Goal: Information Seeking & Learning: Understand process/instructions

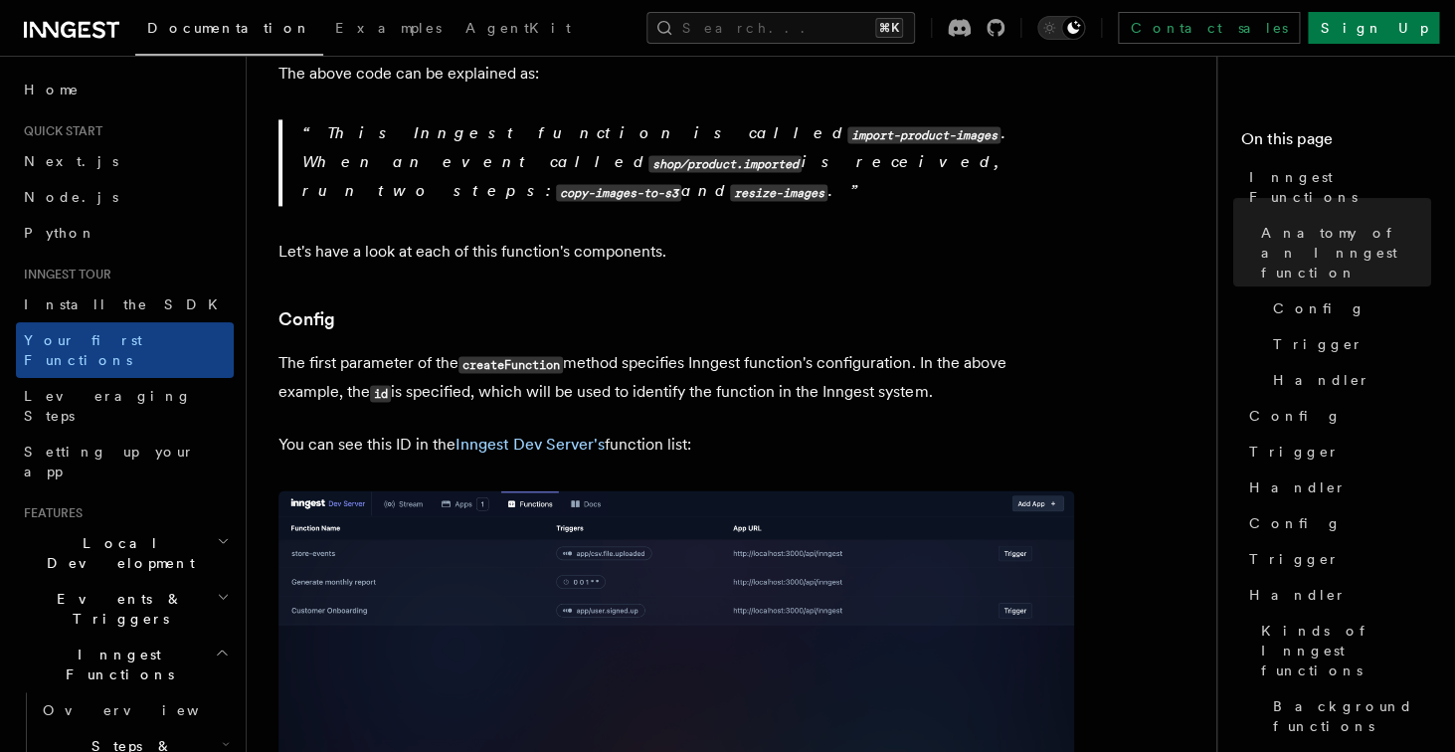
scroll to position [968, 0]
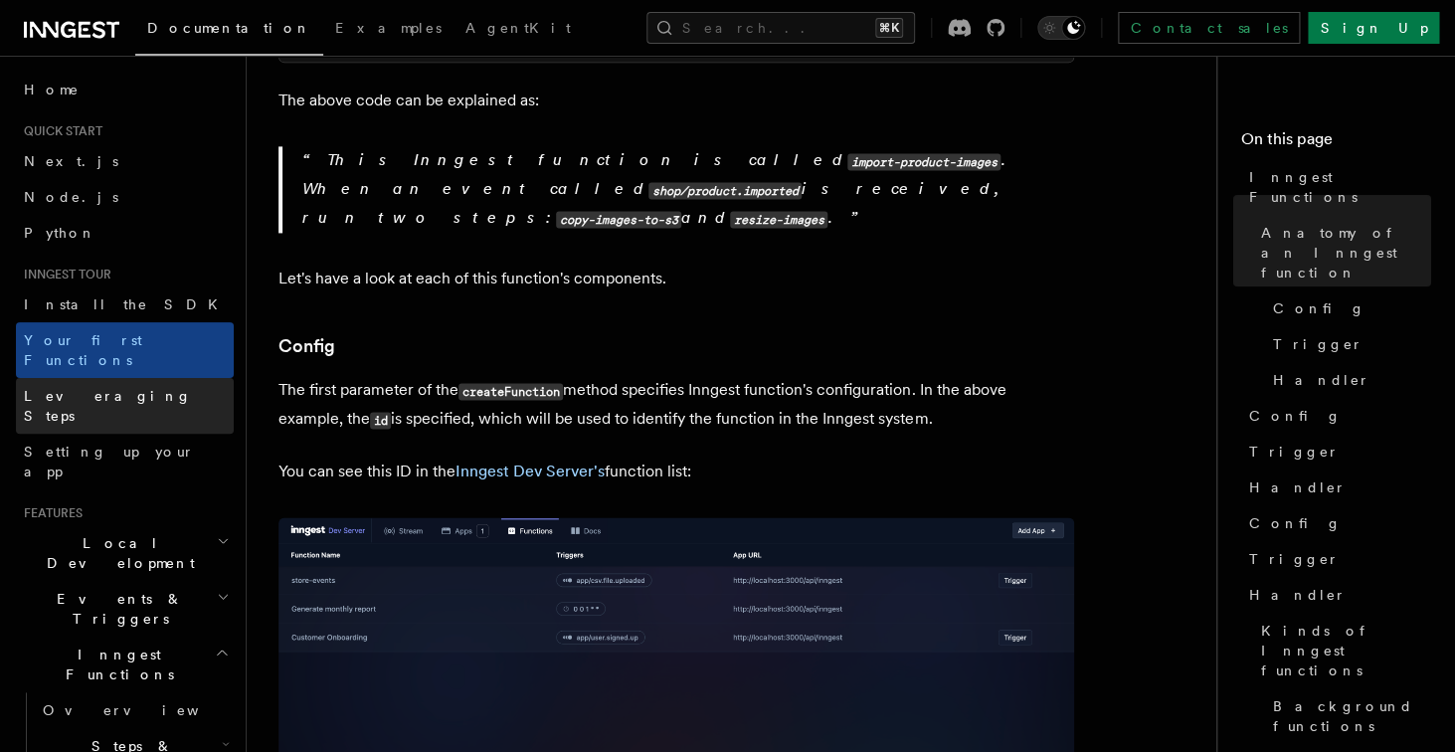
click at [113, 388] on span "Leveraging Steps" at bounding box center [108, 406] width 168 height 36
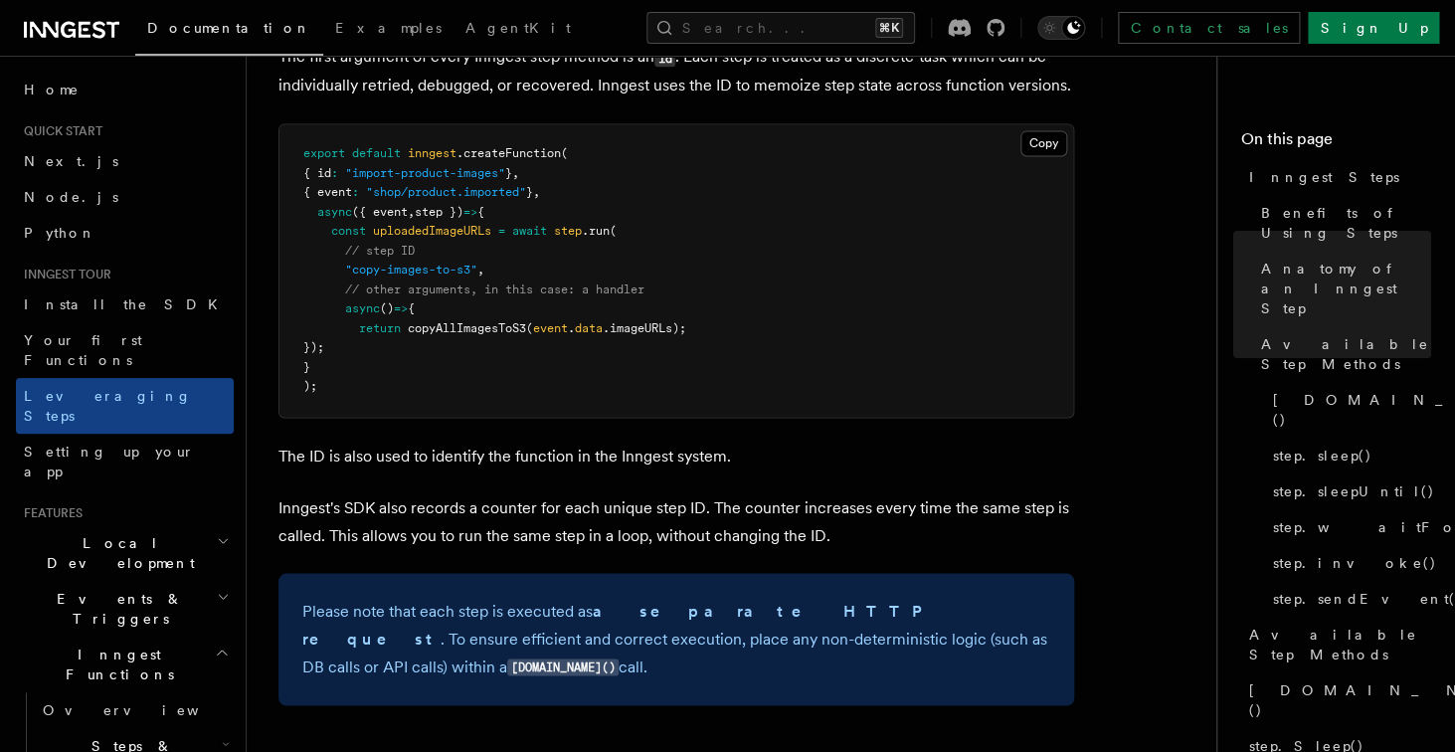
scroll to position [1020, 0]
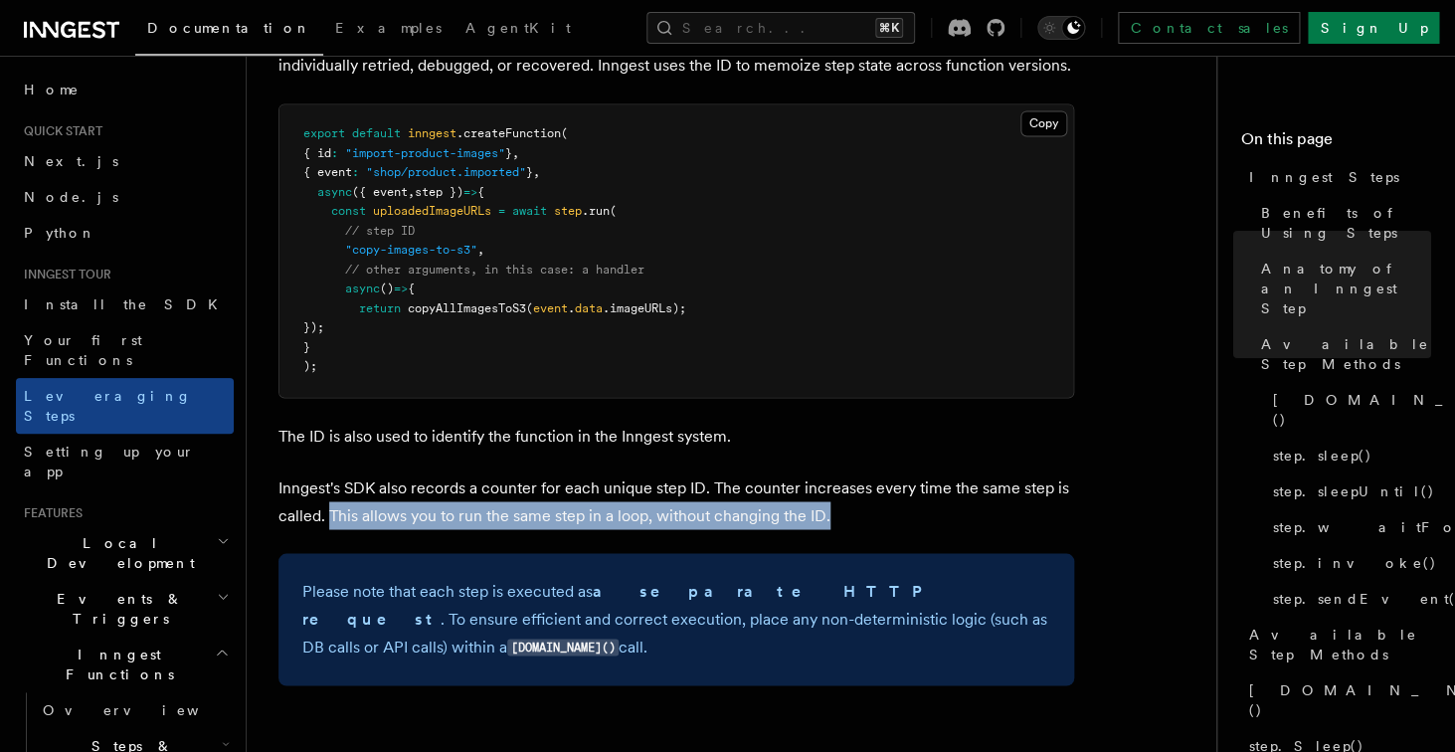
drag, startPoint x: 844, startPoint y: 405, endPoint x: 332, endPoint y: 405, distance: 511.3
click at [332, 474] on p "Inngest's SDK also records a counter for each unique step ID. The counter incre…" at bounding box center [677, 502] width 796 height 56
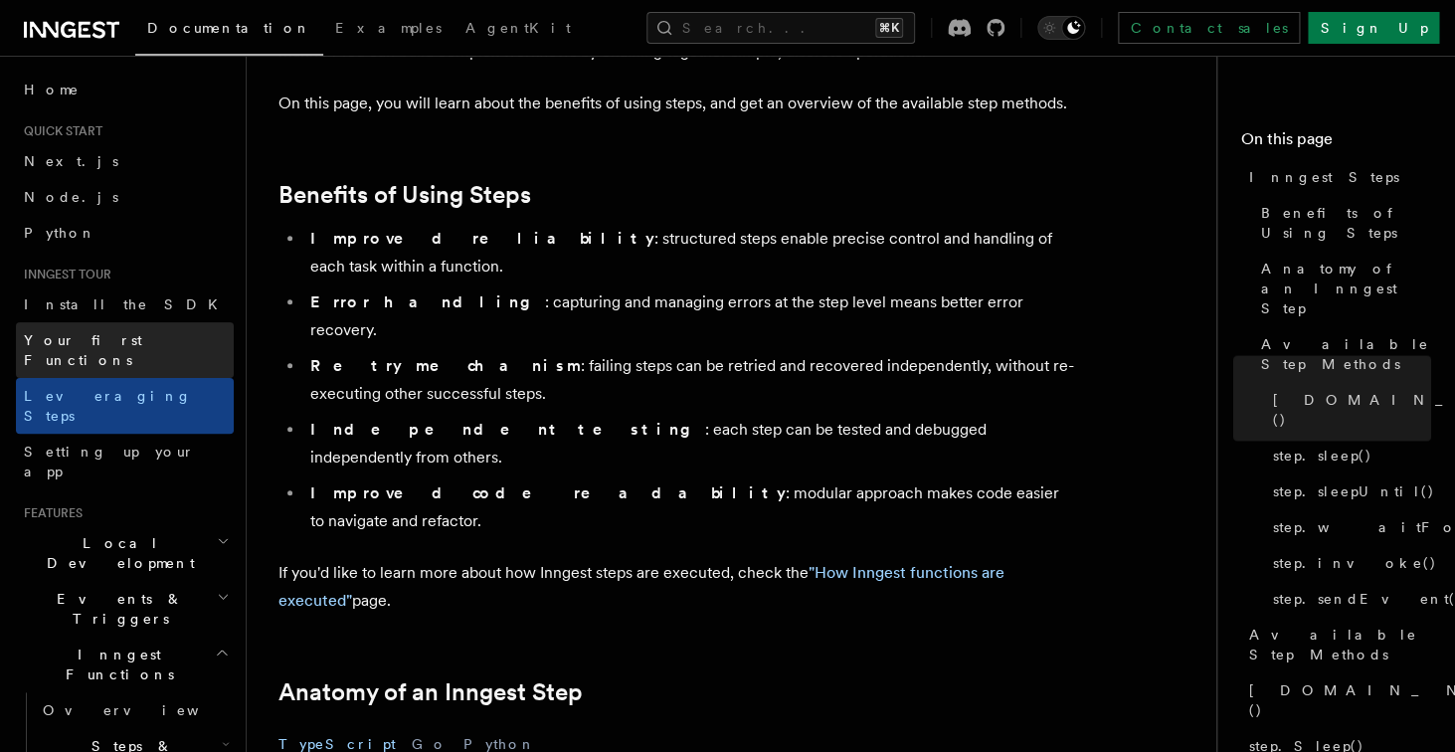
scroll to position [225, 0]
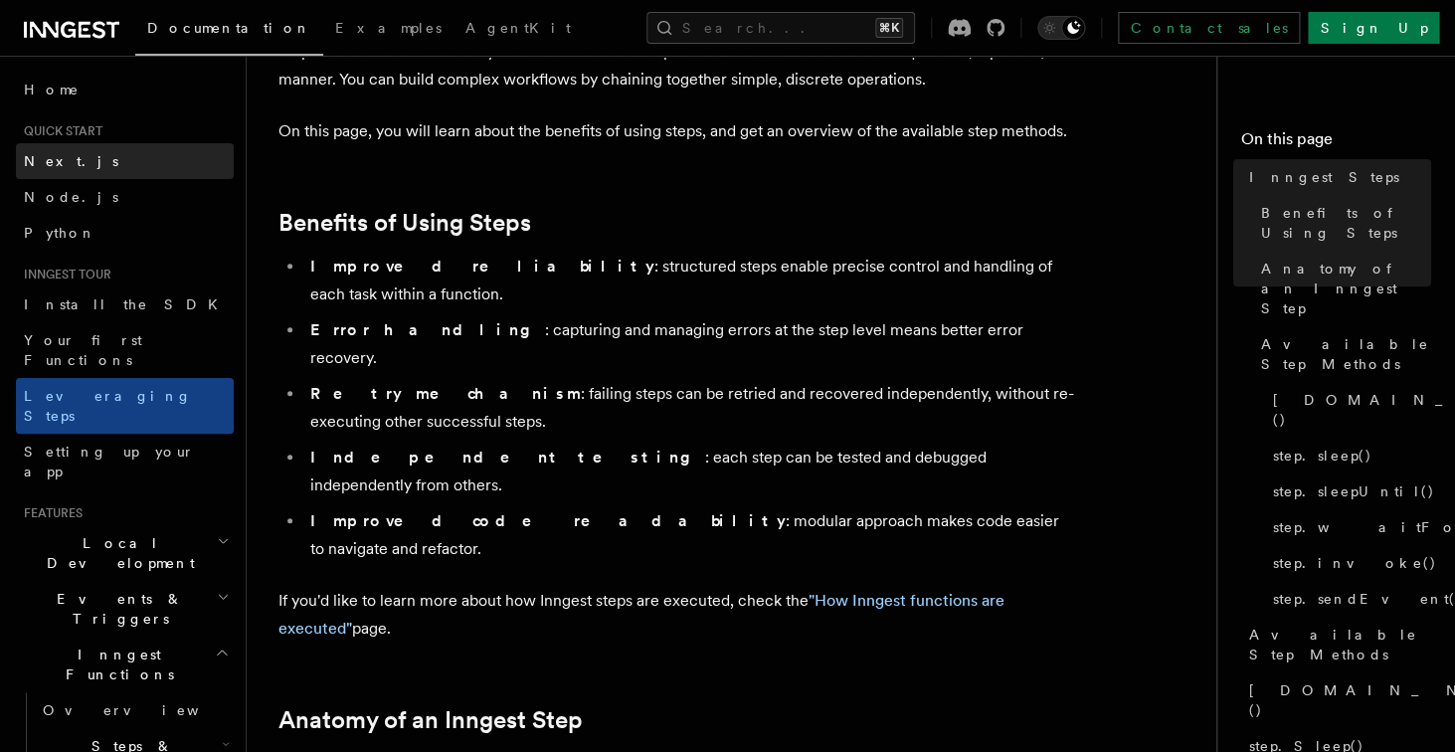
click at [81, 171] on link "Next.js" at bounding box center [125, 161] width 218 height 36
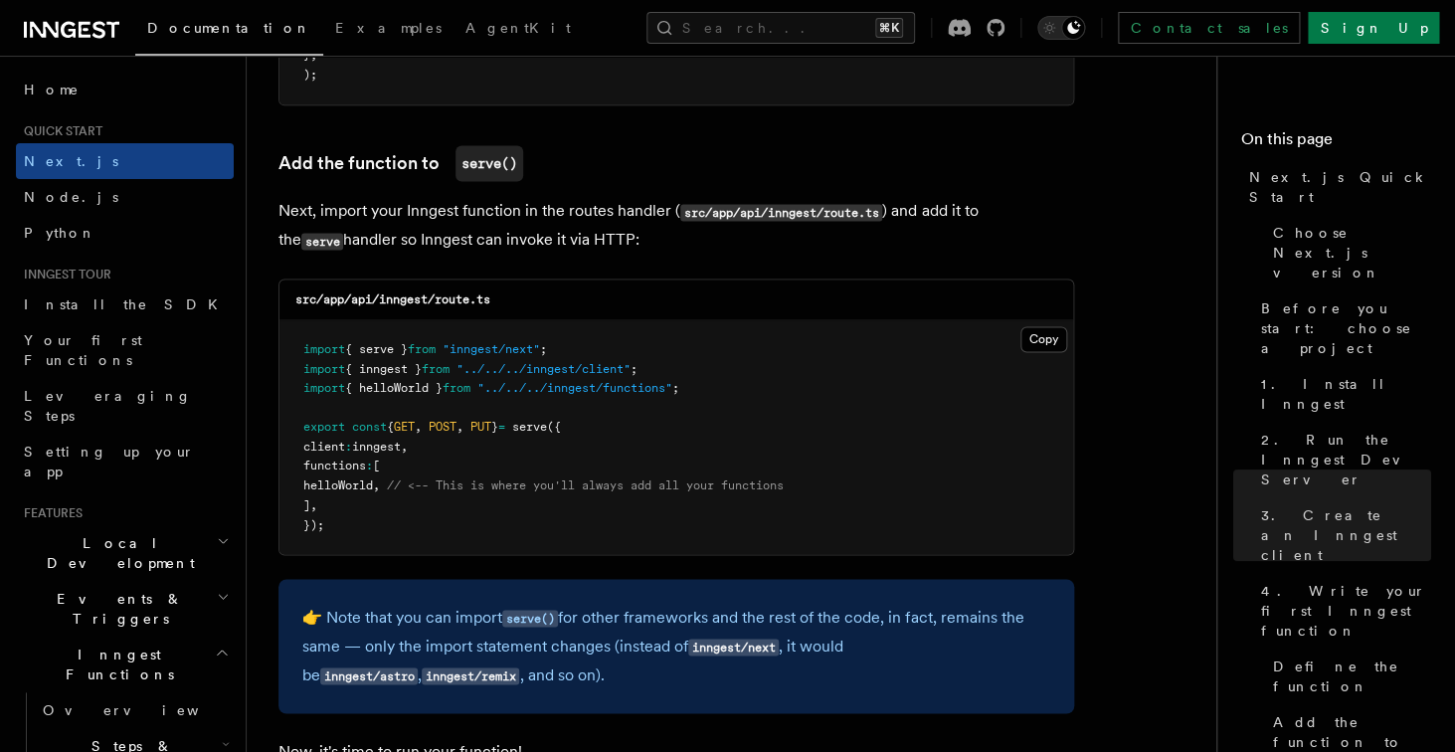
scroll to position [3866, 0]
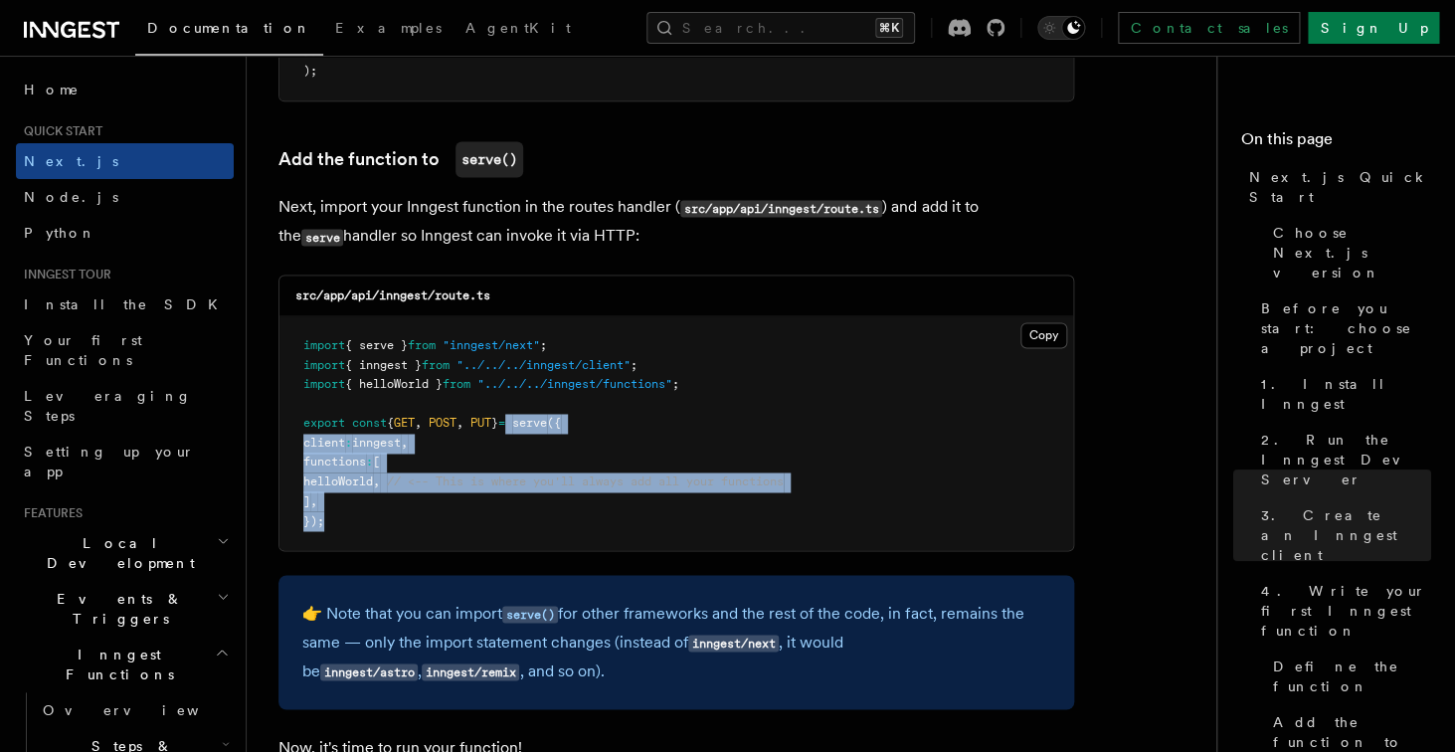
drag, startPoint x: 328, startPoint y: 532, endPoint x: 543, endPoint y: 438, distance: 234.7
click at [543, 438] on pre "import { serve } from "inngest/next" ; import { inngest } from "../../../innges…" at bounding box center [677, 433] width 794 height 234
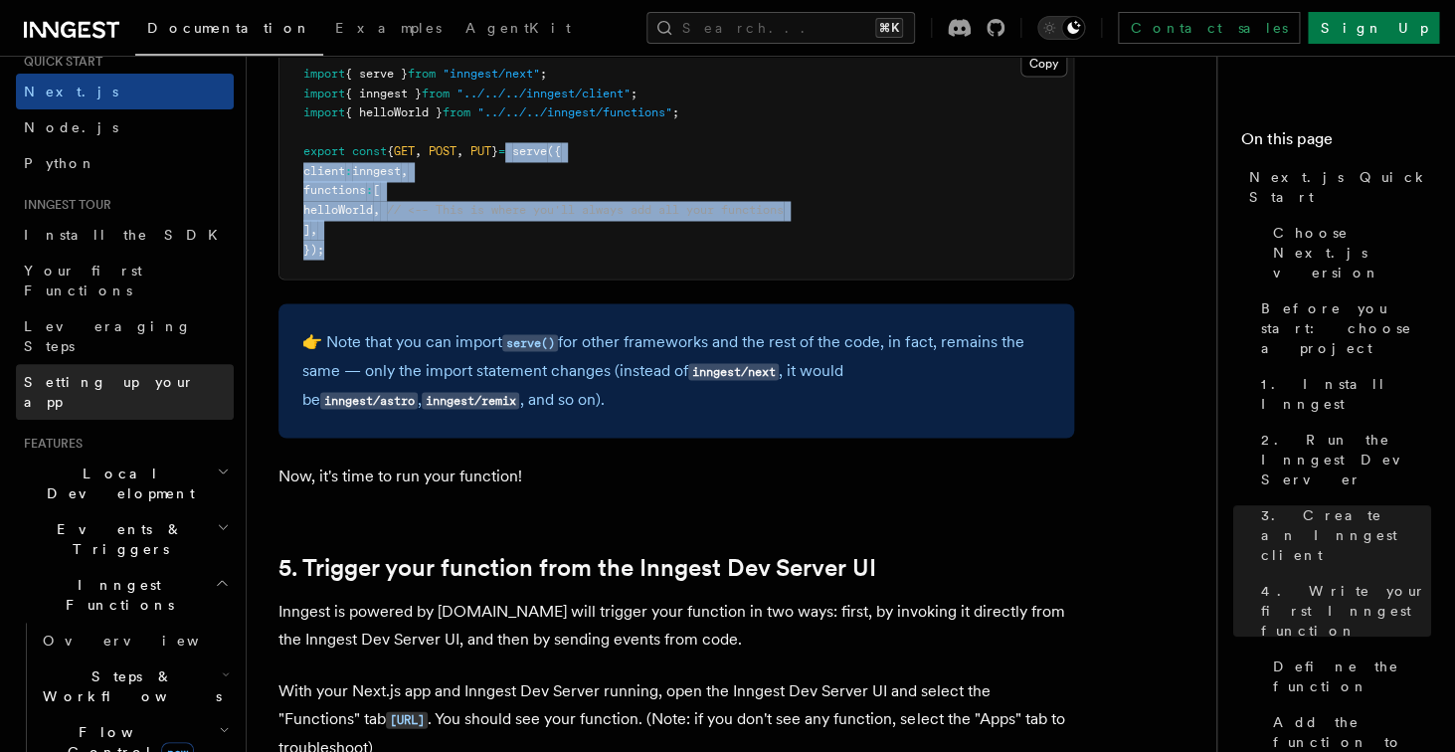
scroll to position [64, 0]
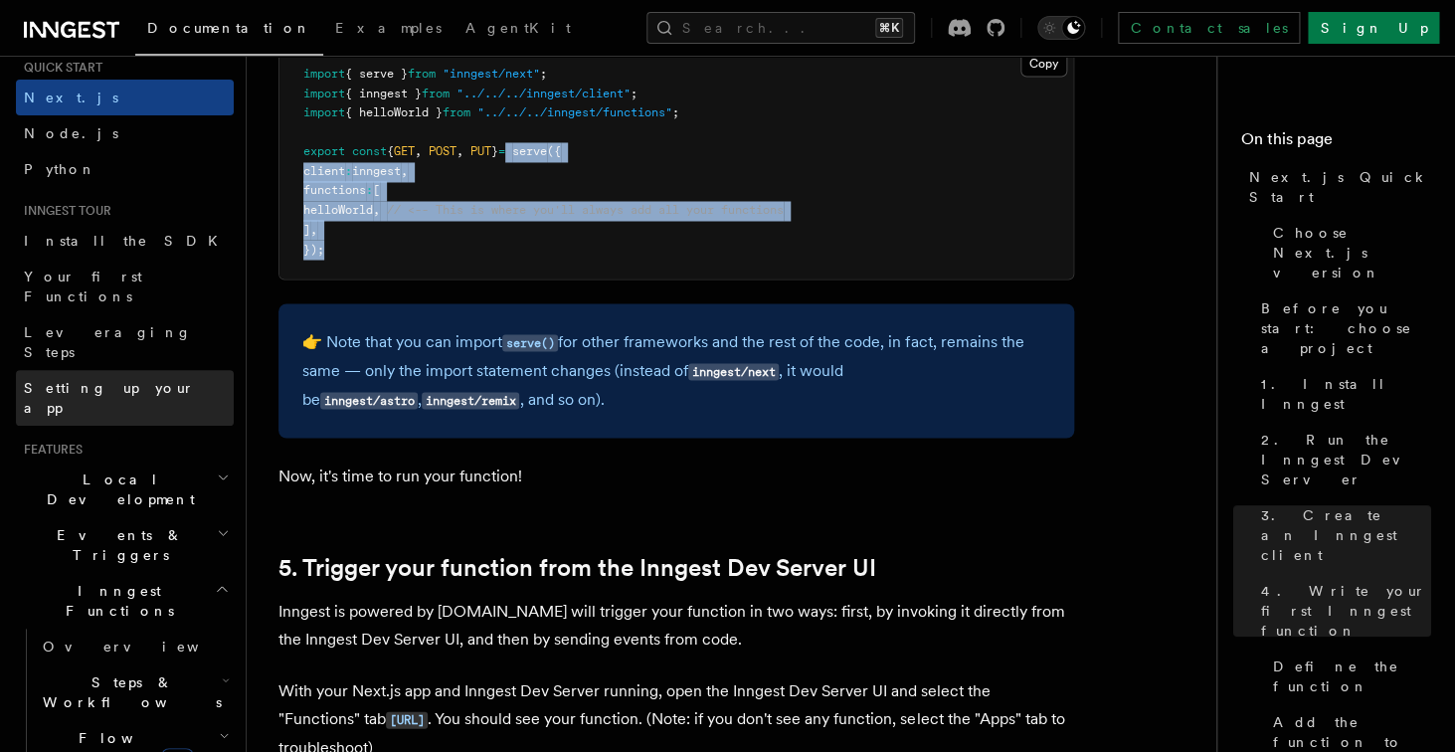
click at [111, 380] on span "Setting up your app" at bounding box center [109, 398] width 171 height 36
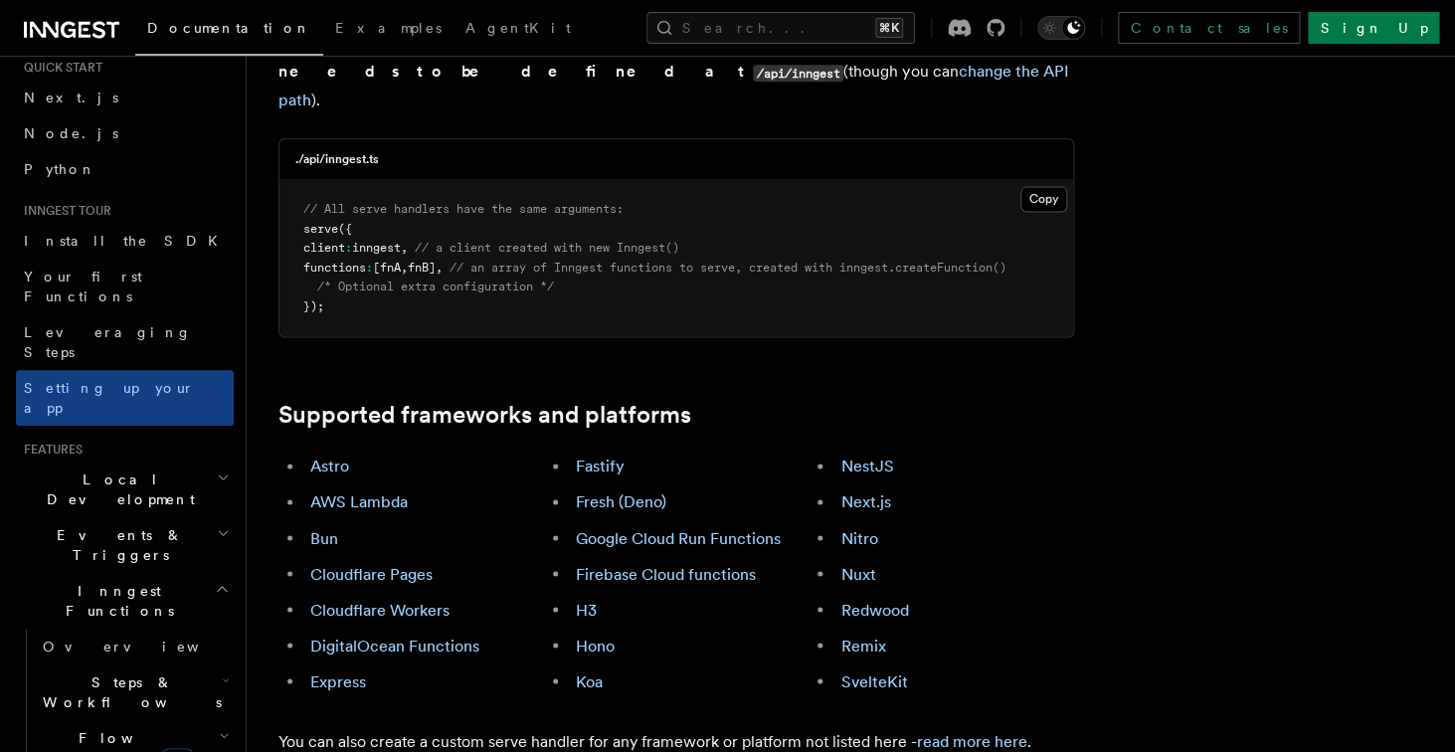
scroll to position [922, 0]
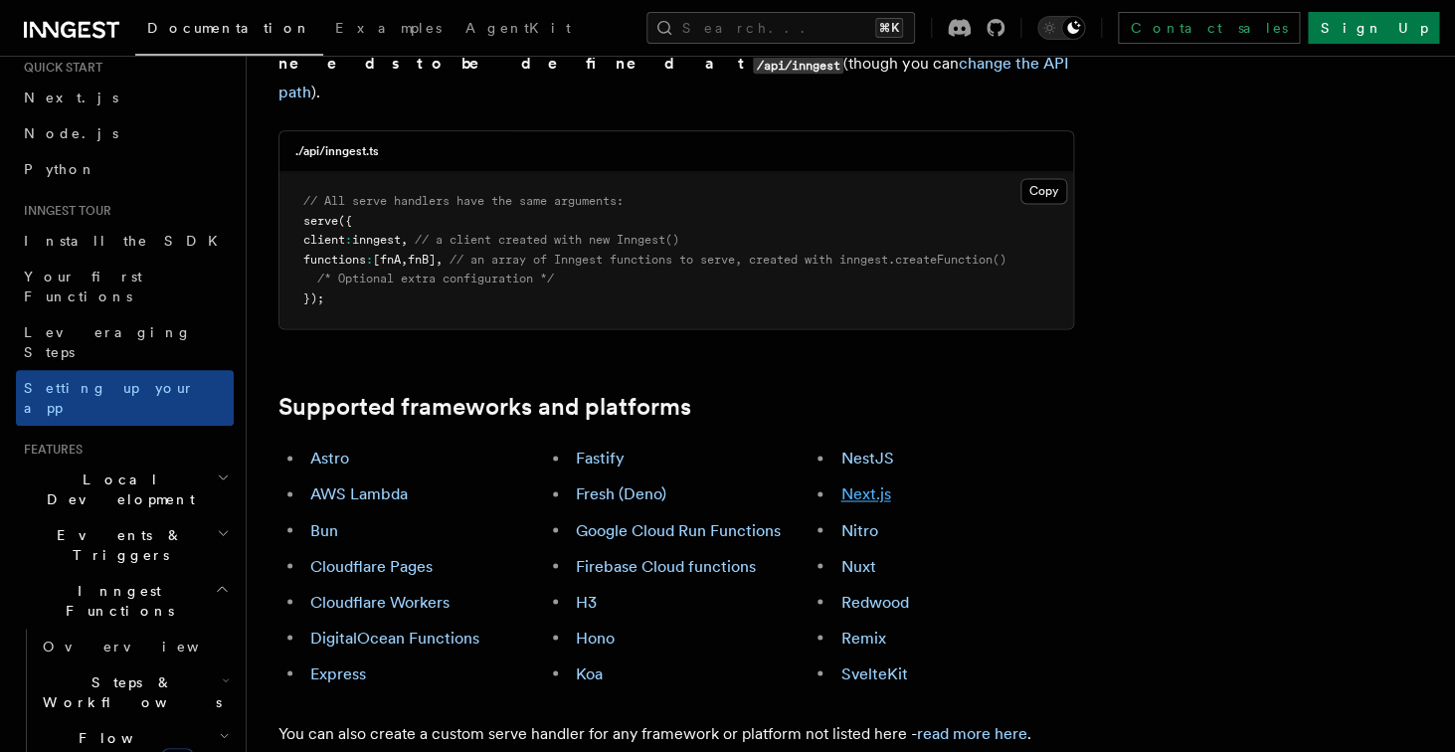
click at [860, 484] on link "Next.js" at bounding box center [866, 493] width 50 height 19
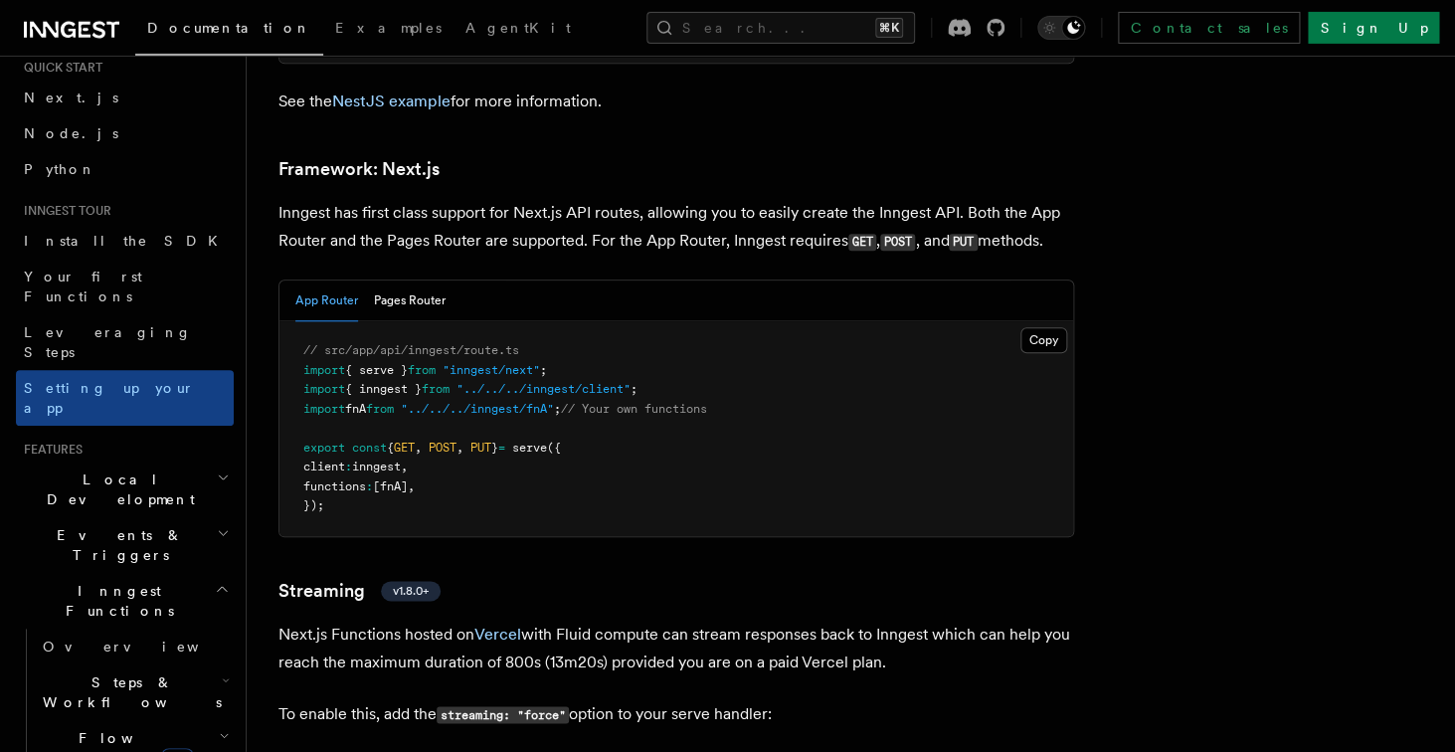
scroll to position [12173, 0]
click at [432, 281] on button "Pages Router" at bounding box center [410, 301] width 72 height 41
click at [319, 281] on button "App Router" at bounding box center [326, 301] width 63 height 41
click at [409, 281] on button "Pages Router" at bounding box center [410, 301] width 72 height 41
click at [307, 281] on button "App Router" at bounding box center [326, 301] width 63 height 41
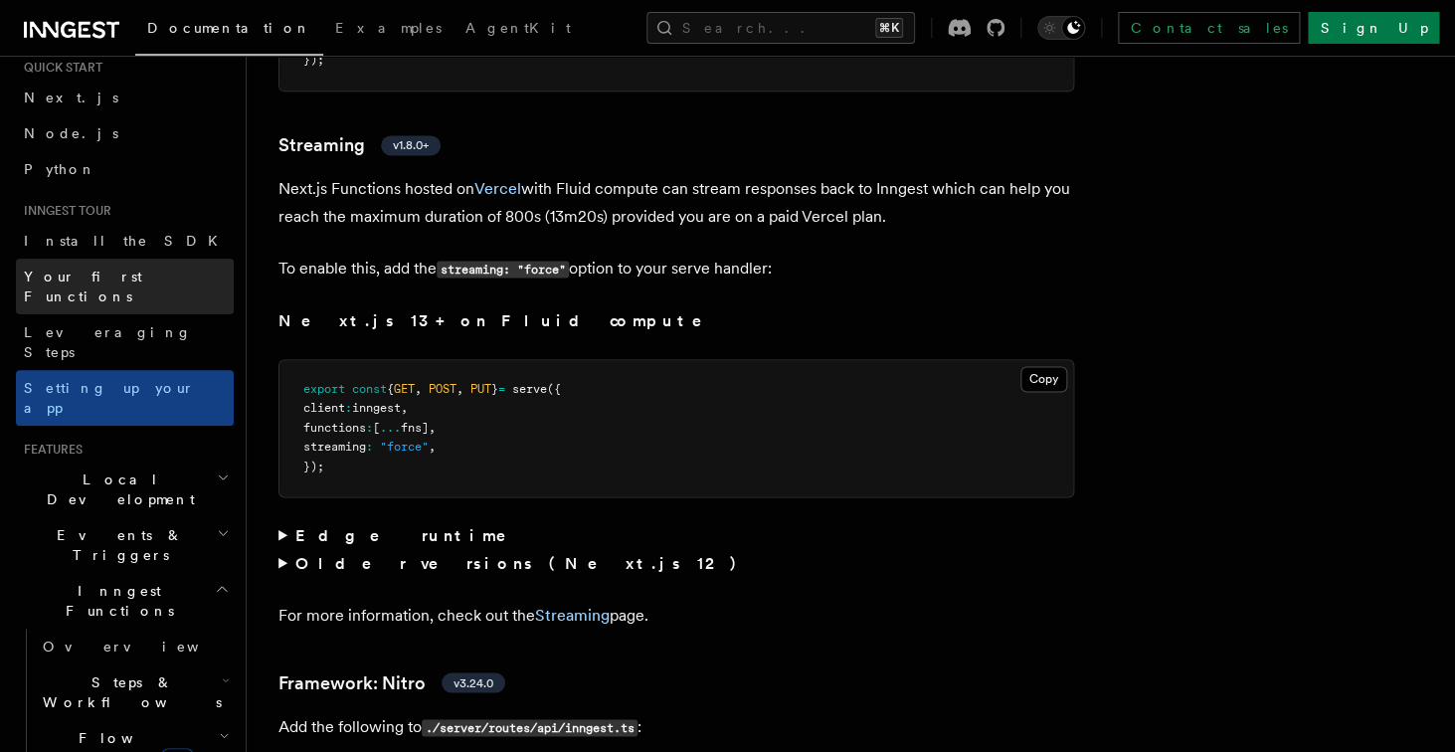
scroll to position [0, 0]
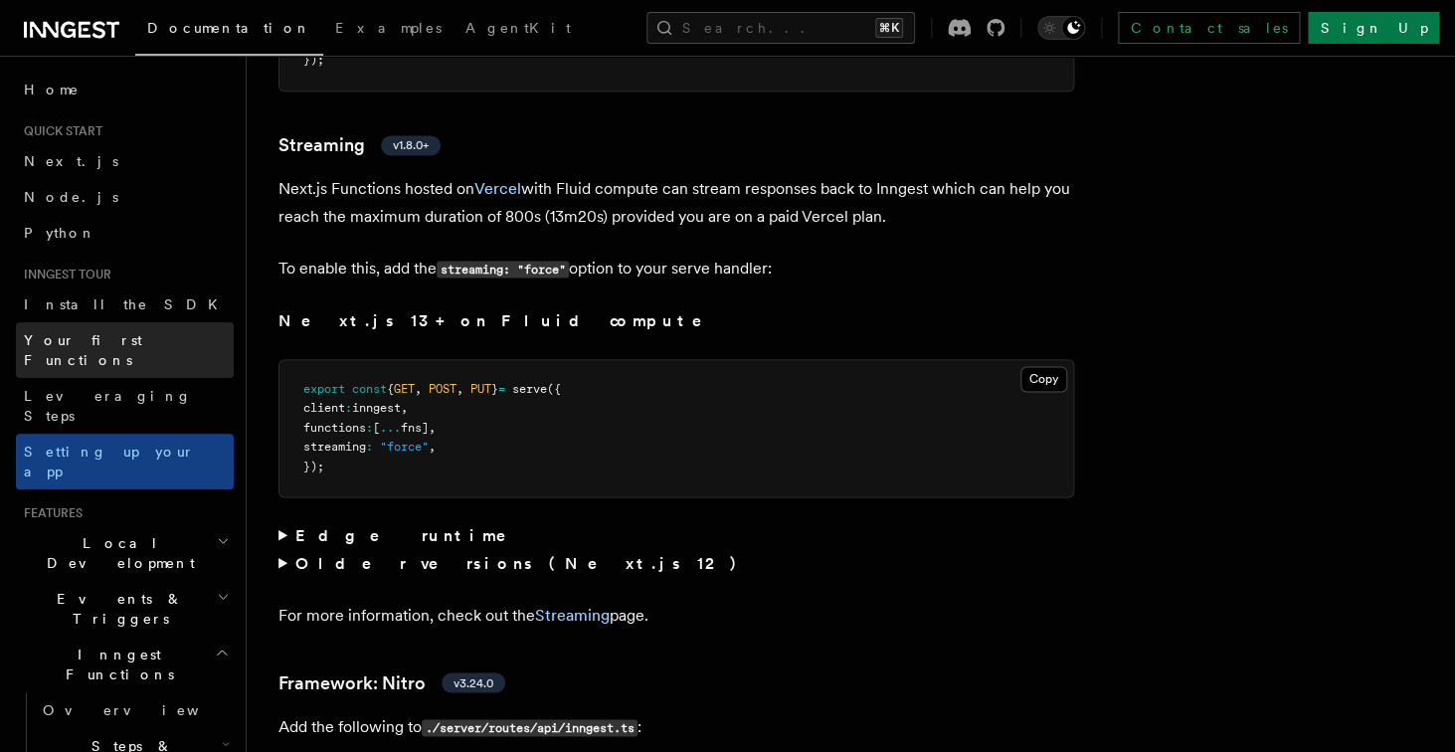
click at [73, 352] on link "Your first Functions" at bounding box center [125, 350] width 218 height 56
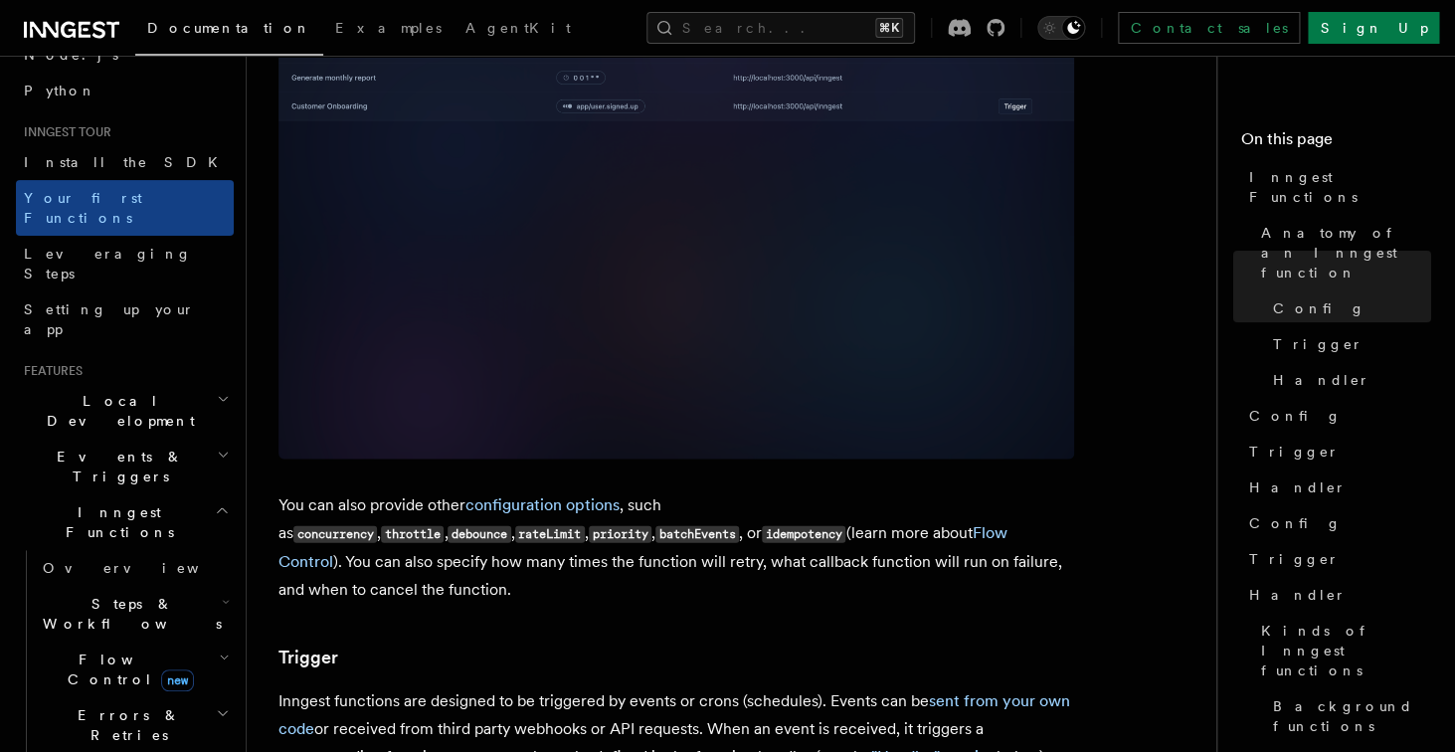
scroll to position [171, 0]
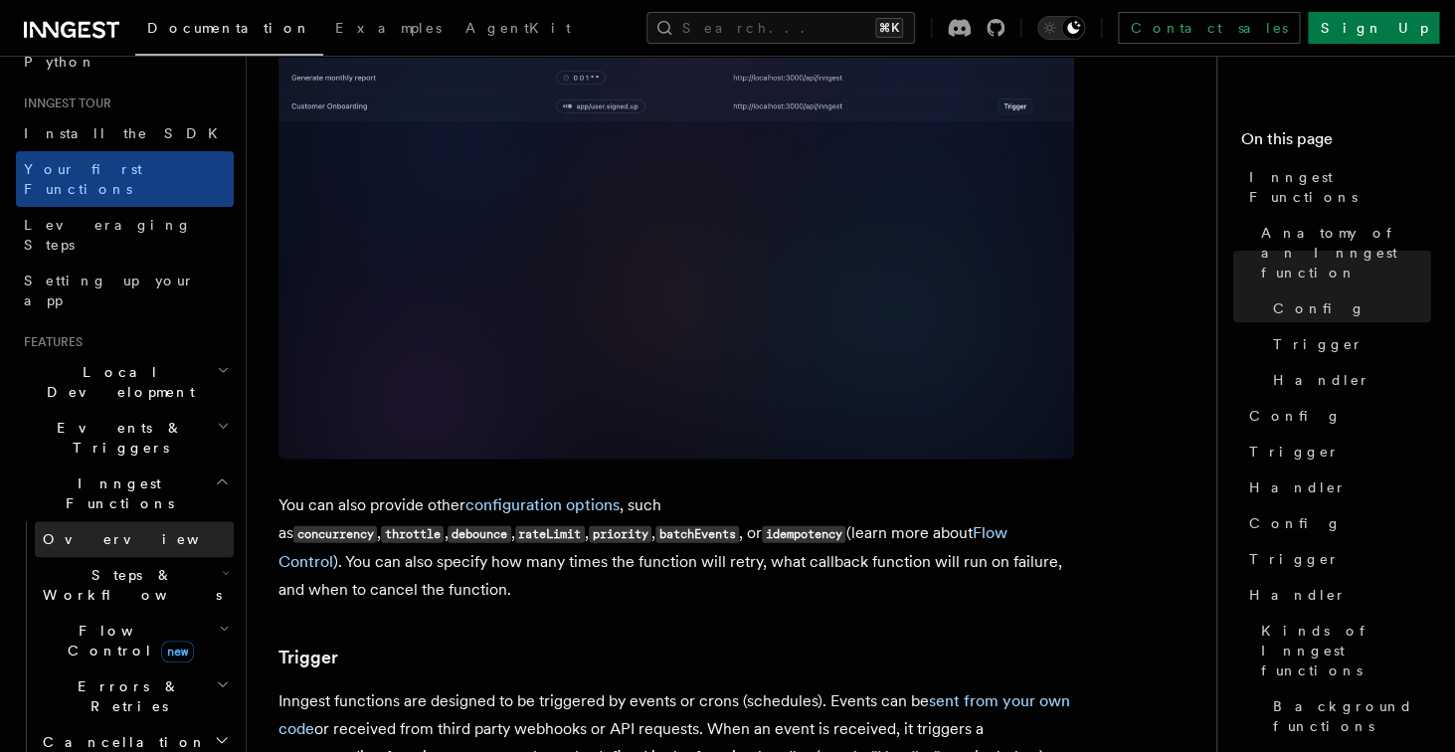
click at [123, 521] on link "Overview" at bounding box center [134, 539] width 199 height 36
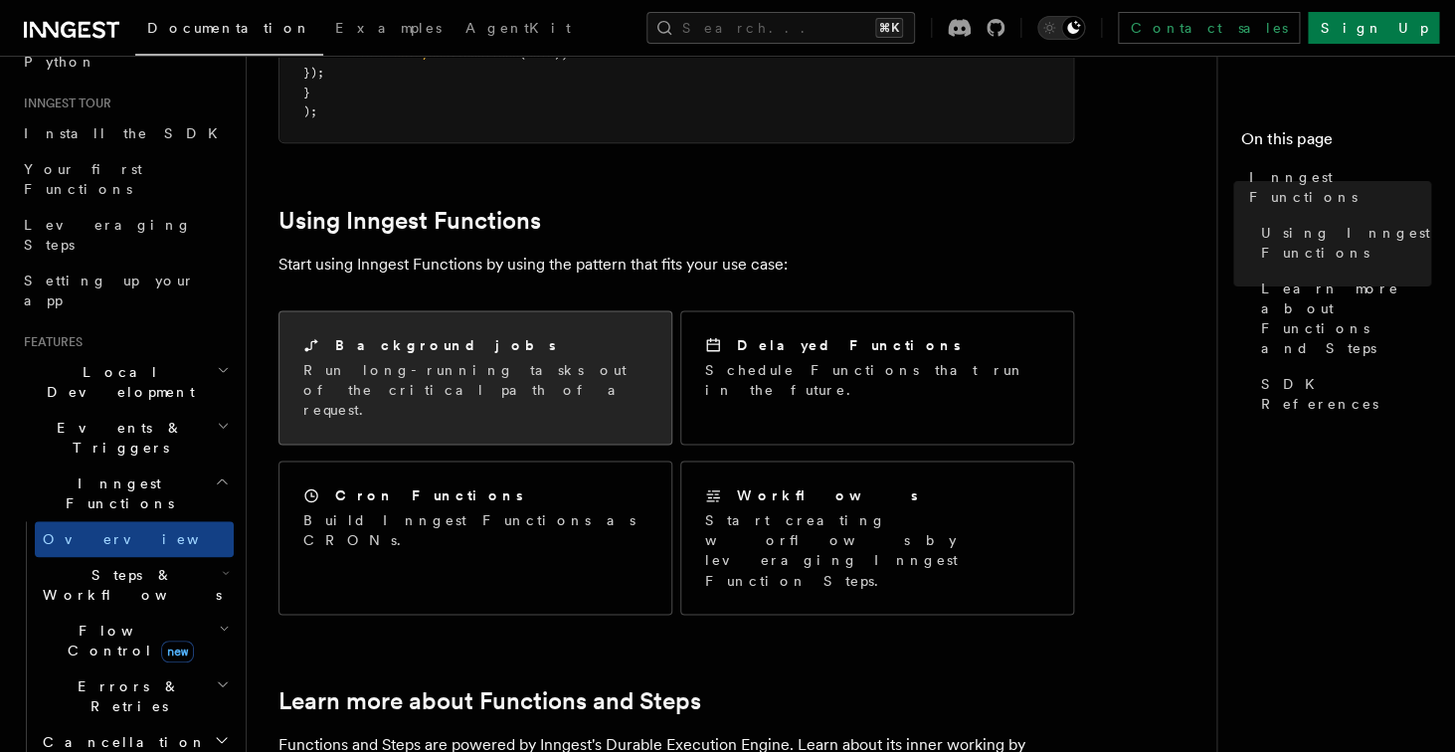
scroll to position [870, 0]
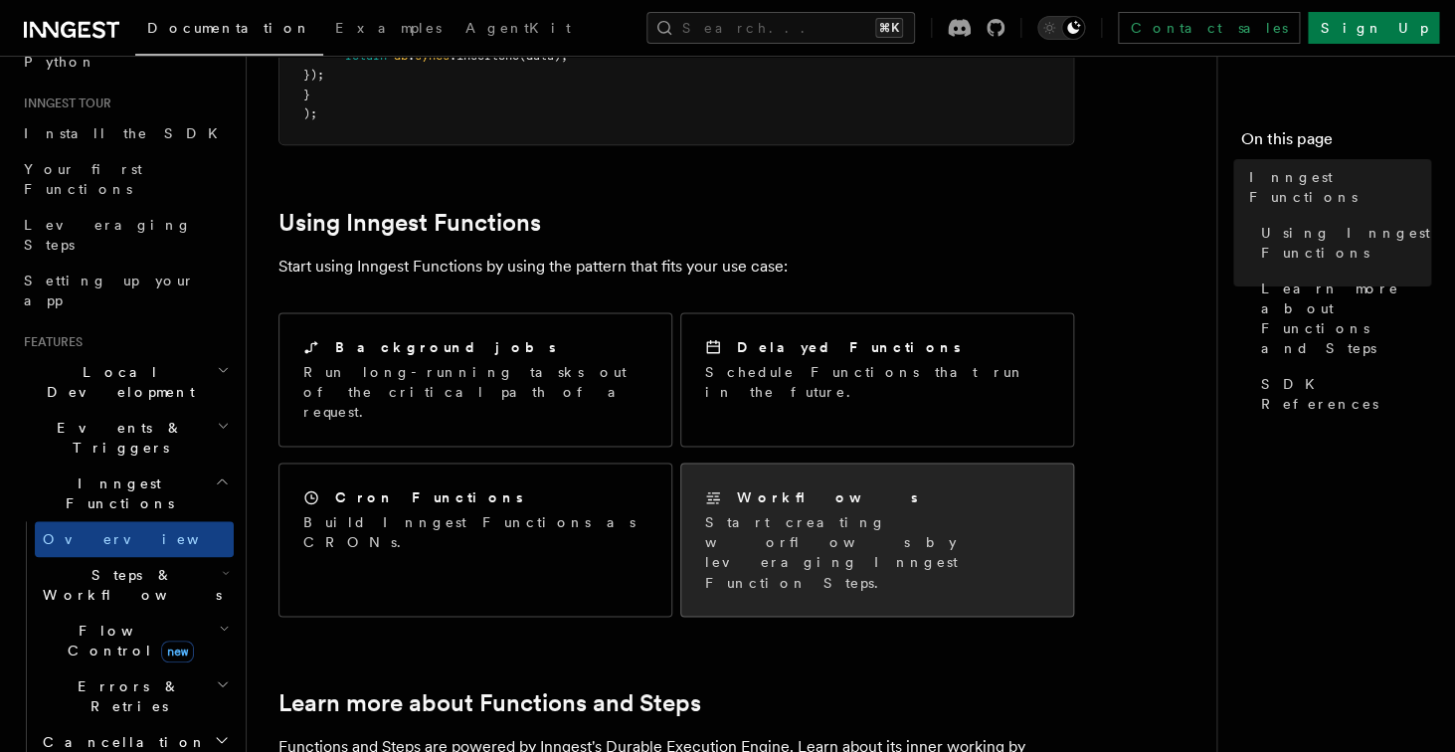
click at [862, 512] on p "Start creating worflows by leveraging Inngest Function Steps." at bounding box center [877, 552] width 344 height 80
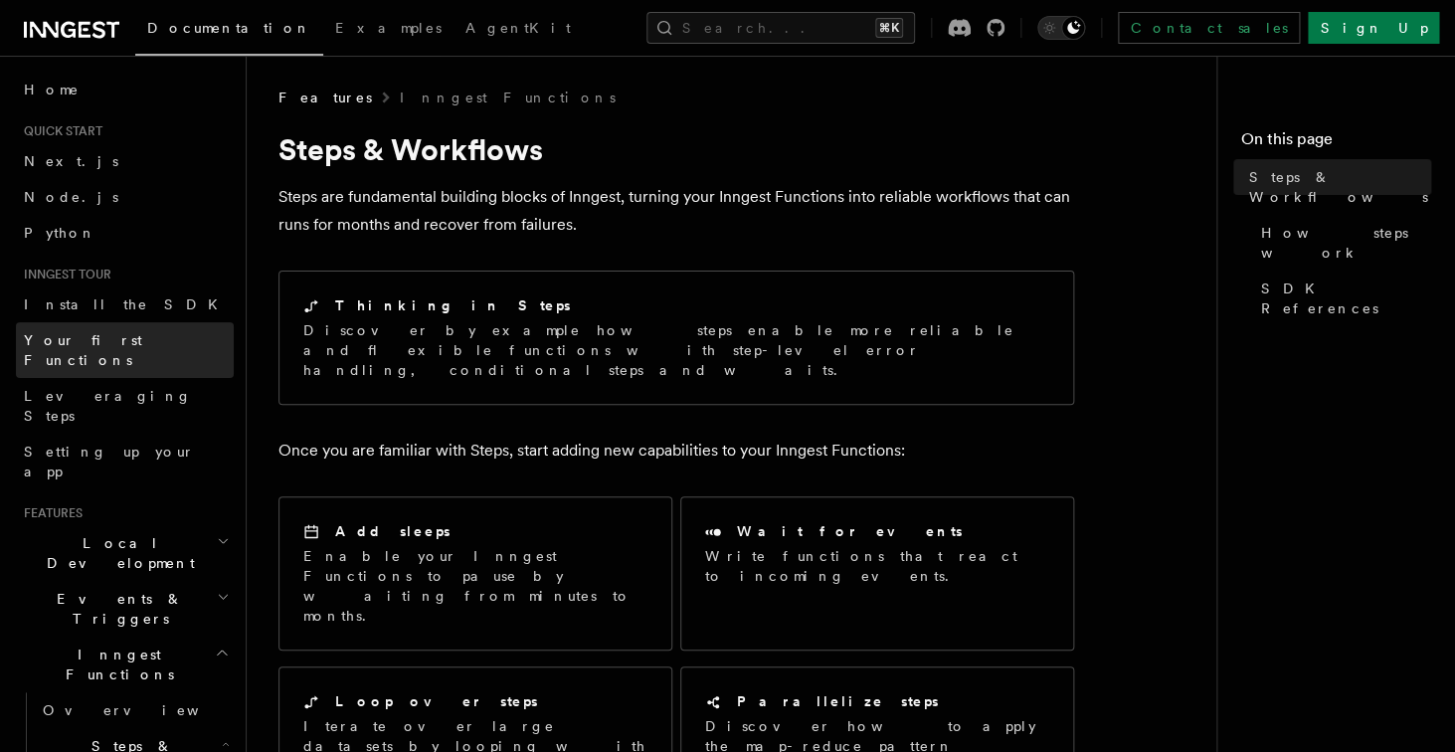
click at [105, 329] on link "Your first Functions" at bounding box center [125, 350] width 218 height 56
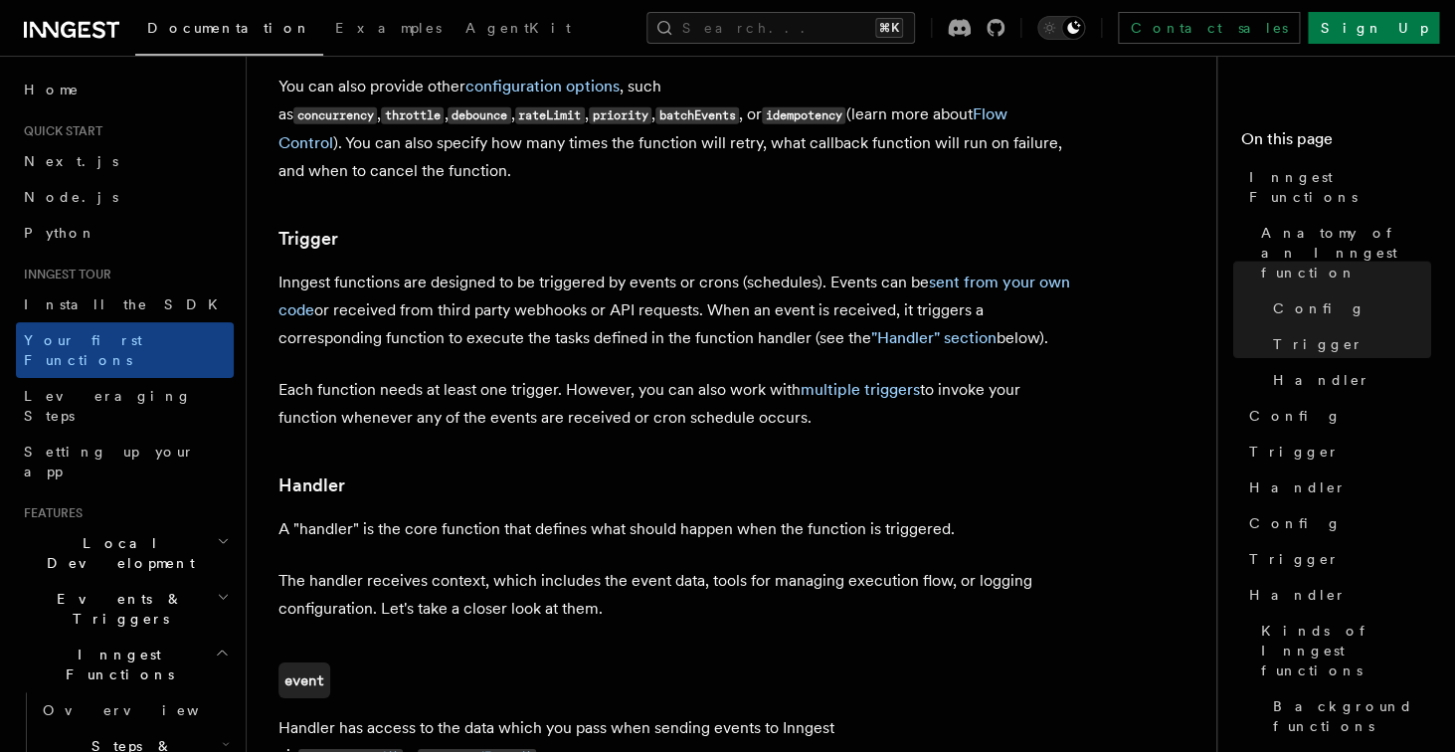
scroll to position [1913, 0]
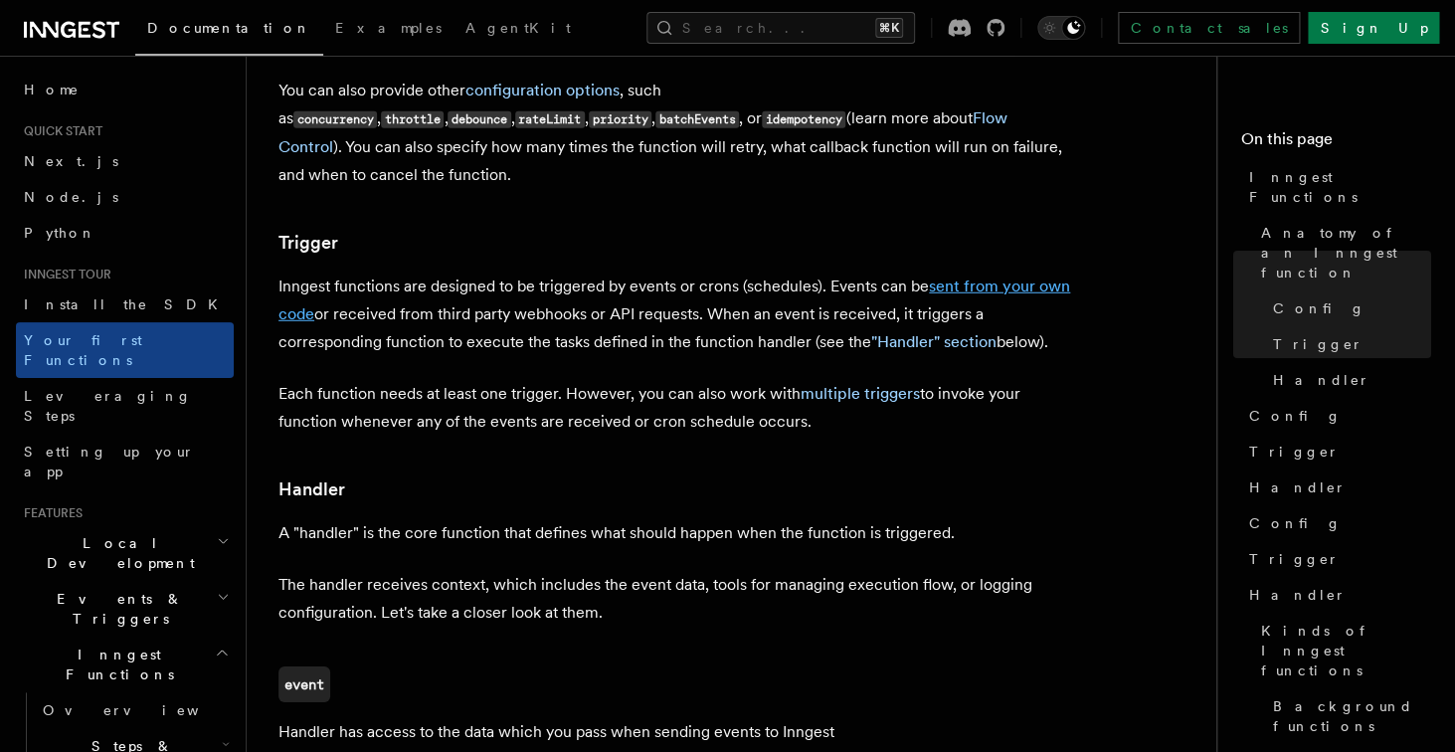
click at [982, 277] on link "sent from your own code" at bounding box center [675, 300] width 792 height 47
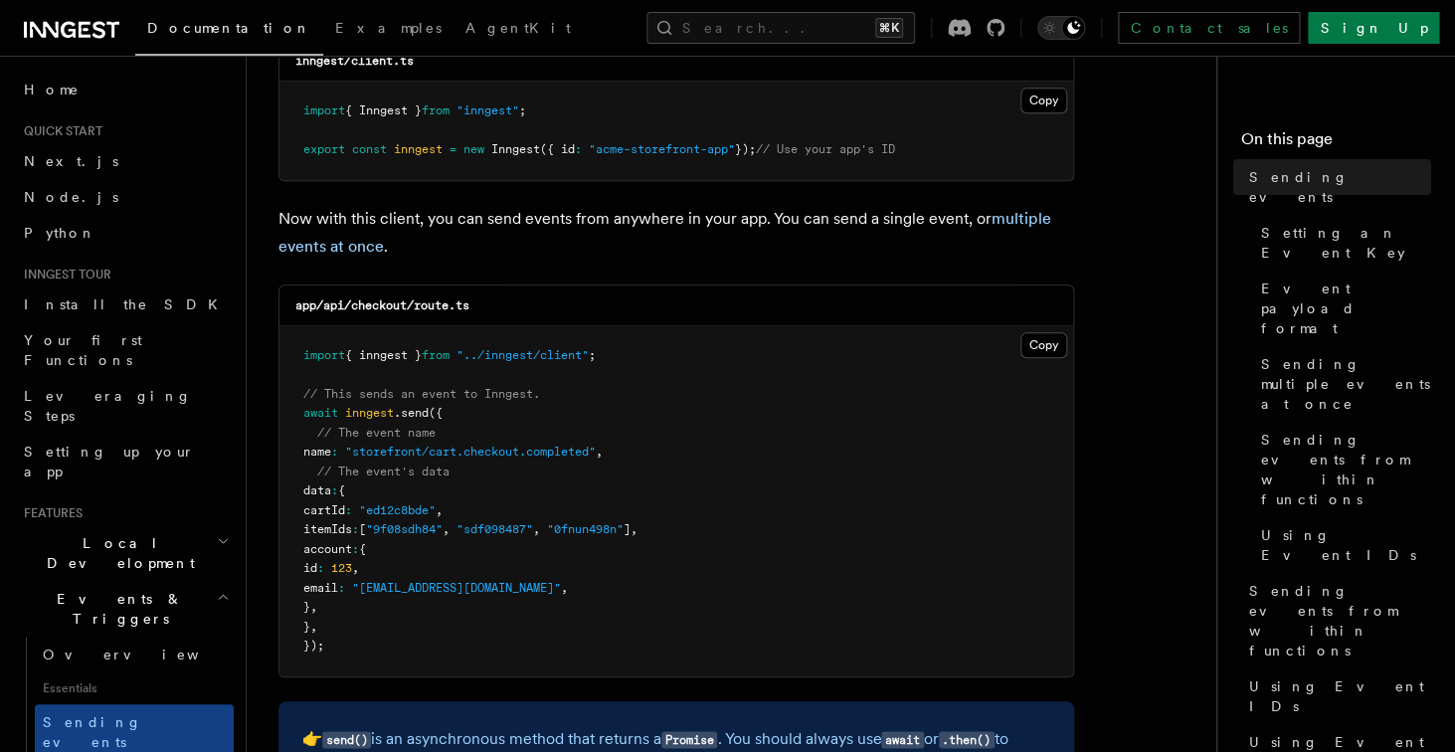
scroll to position [375, 0]
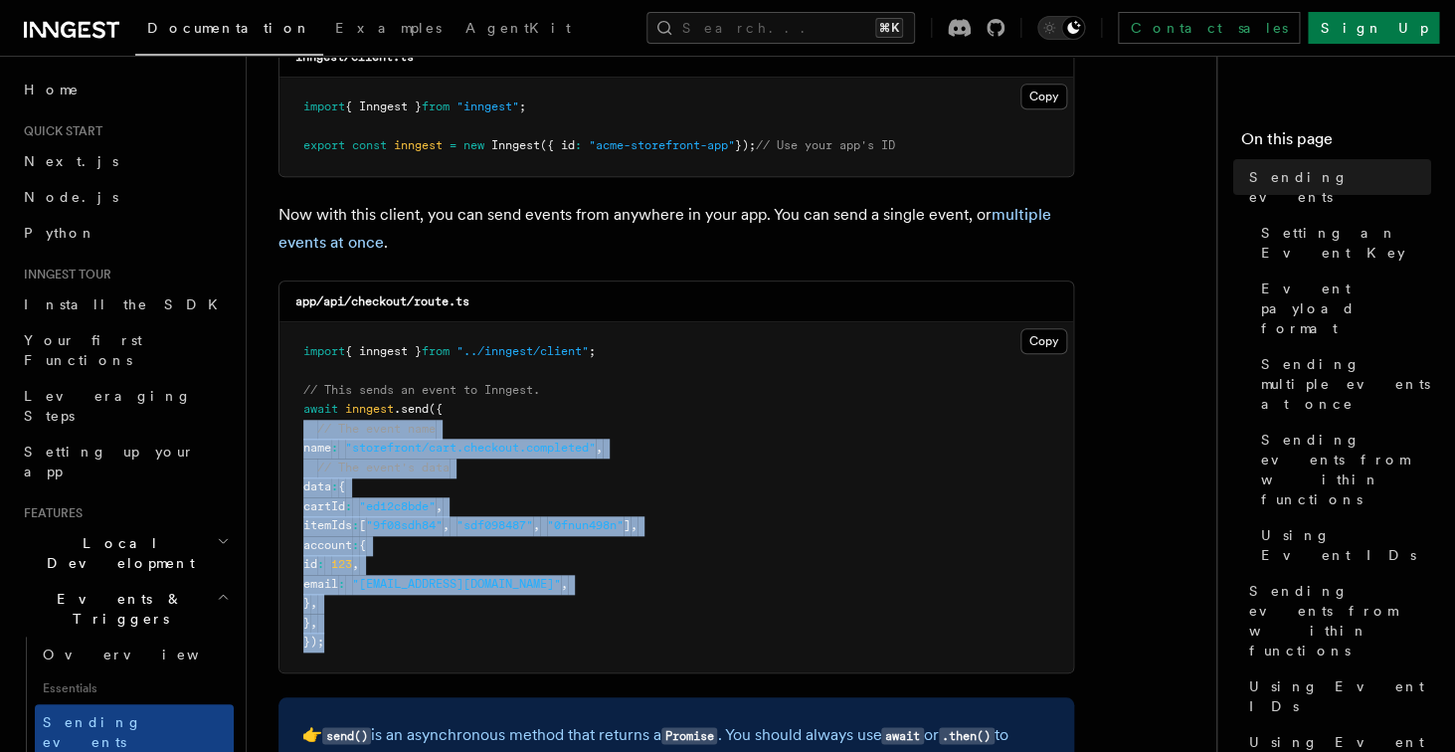
drag, startPoint x: 334, startPoint y: 645, endPoint x: 285, endPoint y: 420, distance: 230.3
click at [285, 420] on pre "import { inngest } from "../inngest/client" ; // This sends an event to Inngest…" at bounding box center [677, 497] width 794 height 350
copy code "// The event name name : "storefront/cart.checkout.completed" , // The event's …"
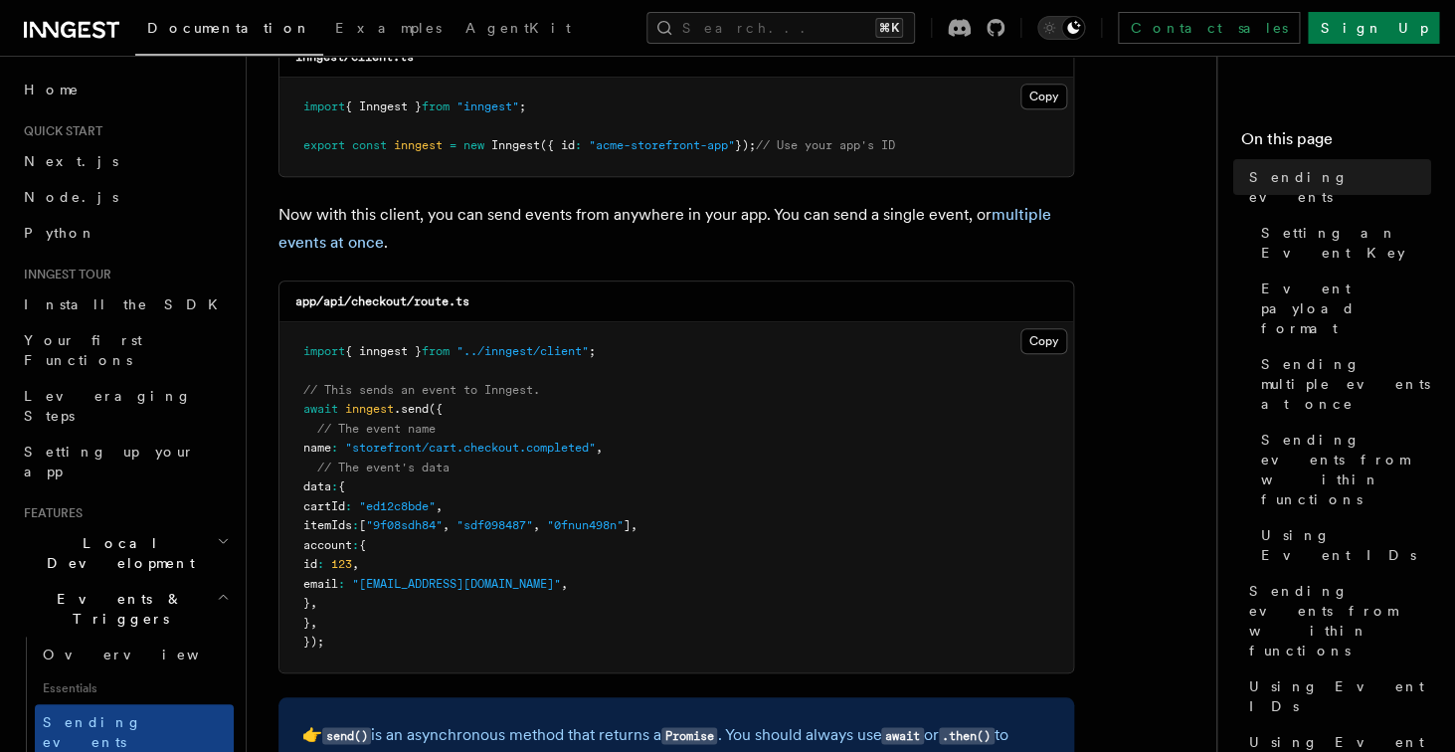
click at [388, 598] on pre "import { inngest } from "../inngest/client" ; // This sends an event to Inngest…" at bounding box center [677, 497] width 794 height 350
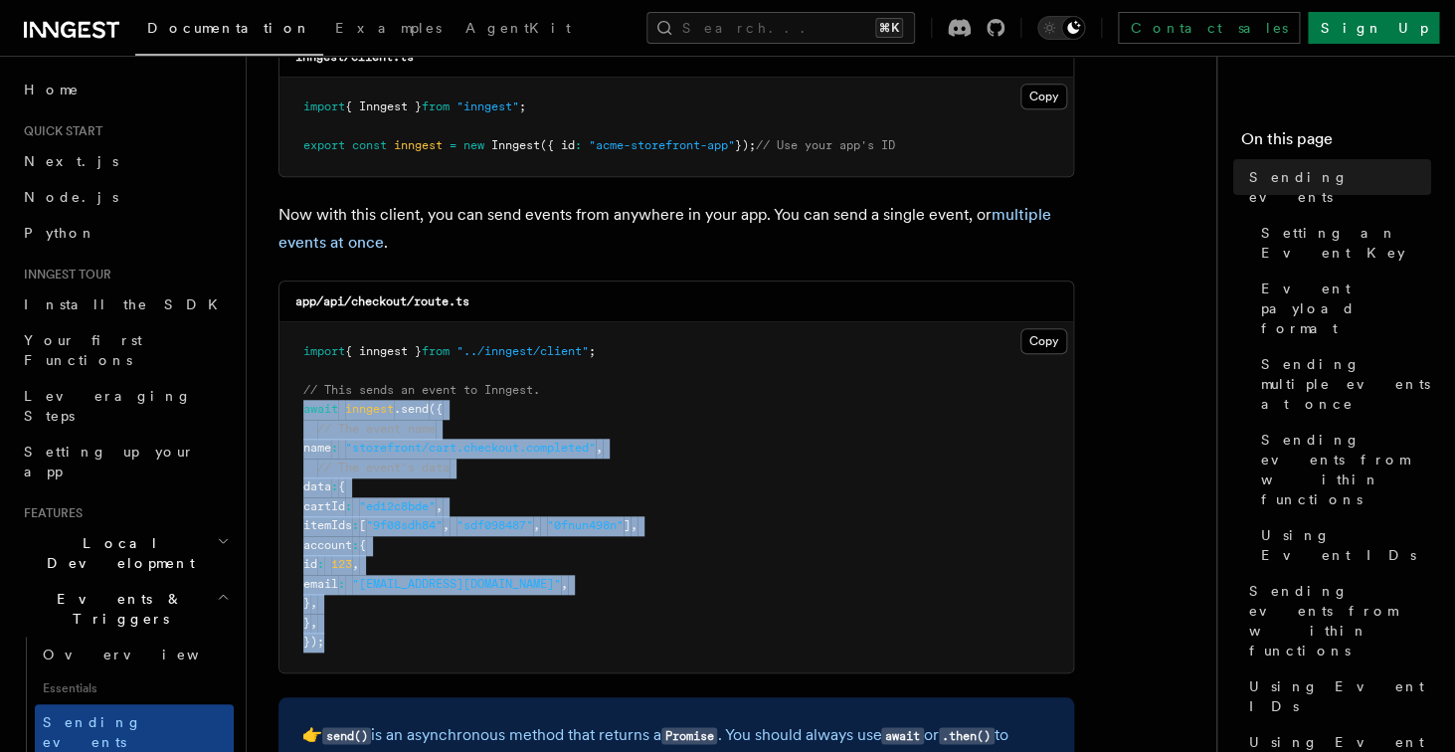
drag, startPoint x: 339, startPoint y: 643, endPoint x: 279, endPoint y: 407, distance: 243.5
click at [280, 407] on pre "import { inngest } from "../inngest/client" ; // This sends an event to Inngest…" at bounding box center [677, 497] width 794 height 350
copy code "await inngest .send ({ // The event name name : "storefront/cart.checkout.compl…"
